Goal: Complete application form

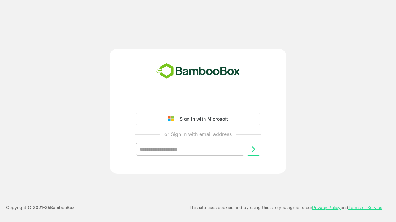
type input "**********"
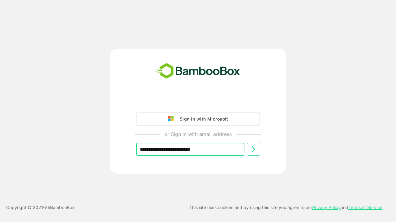
click at [253, 150] on icon at bounding box center [252, 149] width 7 height 7
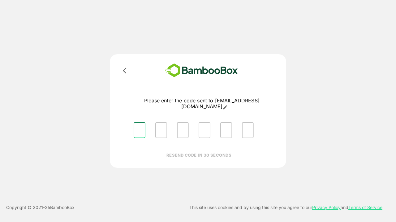
type input "*"
